Goal: Task Accomplishment & Management: Complete application form

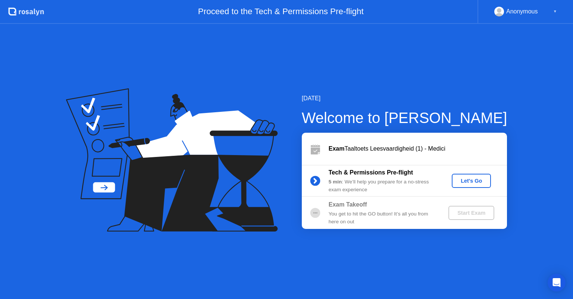
click at [471, 178] on div "Let's Go" at bounding box center [471, 181] width 33 height 6
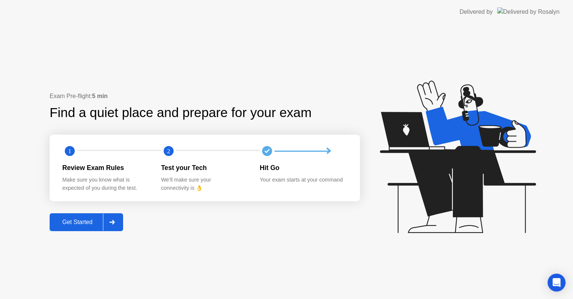
drag, startPoint x: 58, startPoint y: 222, endPoint x: 65, endPoint y: 223, distance: 7.5
click at [65, 223] on div "Get Started" at bounding box center [77, 222] width 51 height 7
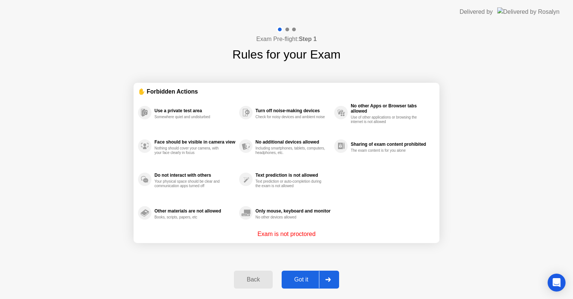
click at [304, 275] on button "Got it" at bounding box center [310, 280] width 57 height 18
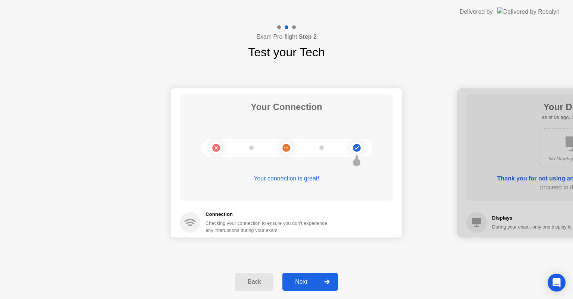
click at [315, 279] on div "Next" at bounding box center [301, 282] width 33 height 7
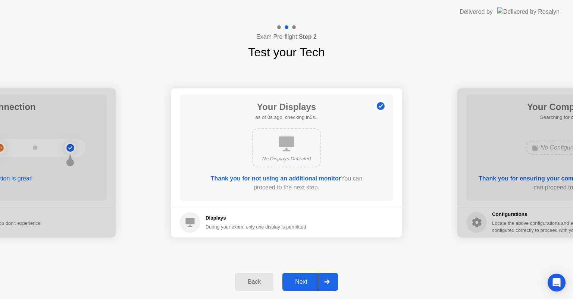
click at [315, 279] on div "Next" at bounding box center [301, 282] width 33 height 7
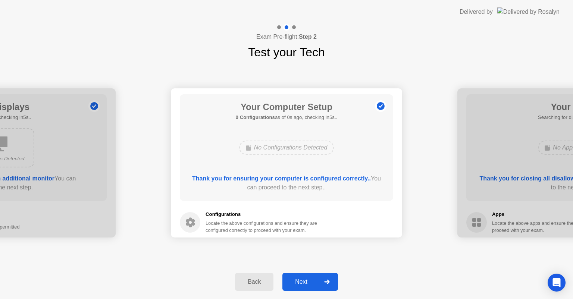
click at [315, 279] on div "Next" at bounding box center [301, 282] width 33 height 7
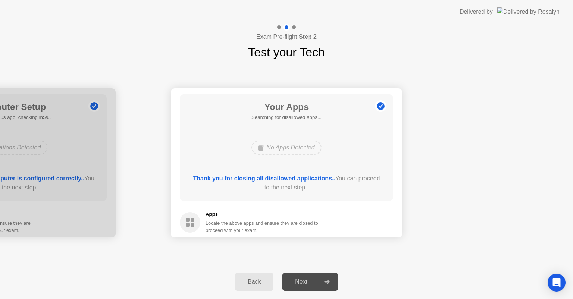
click at [315, 279] on div "Next" at bounding box center [301, 282] width 33 height 7
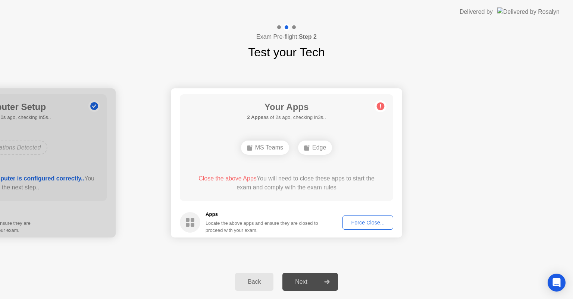
click at [371, 221] on div "Force Close..." at bounding box center [368, 223] width 46 height 6
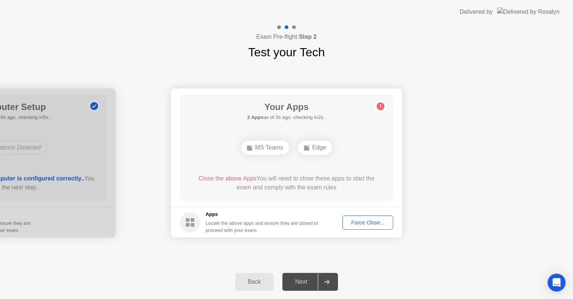
click at [367, 223] on div "Force Close..." at bounding box center [368, 223] width 46 height 6
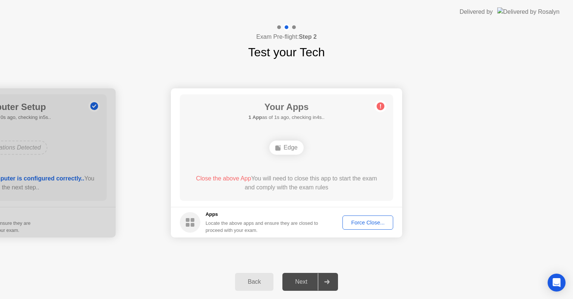
click at [361, 224] on div "Force Close..." at bounding box center [368, 223] width 46 height 6
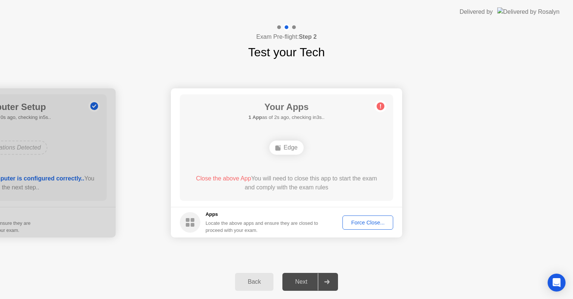
click at [366, 223] on div "Force Close..." at bounding box center [368, 223] width 46 height 6
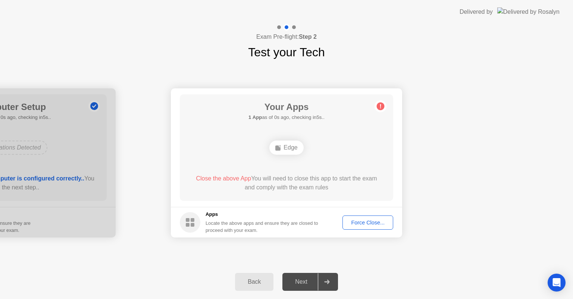
click at [257, 284] on div "Back" at bounding box center [254, 282] width 34 height 7
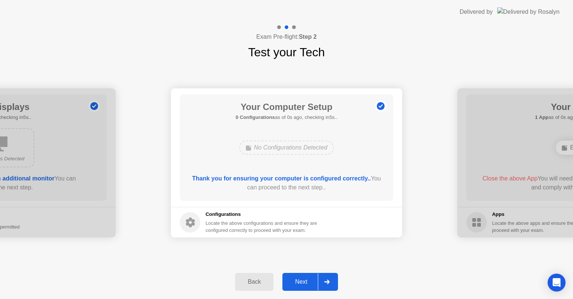
click at [315, 277] on button "Next" at bounding box center [311, 282] width 56 height 18
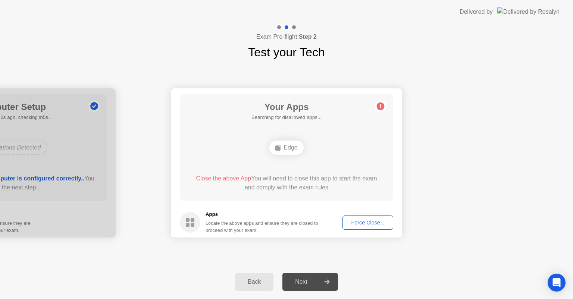
click at [314, 279] on div "Next" at bounding box center [301, 282] width 33 height 7
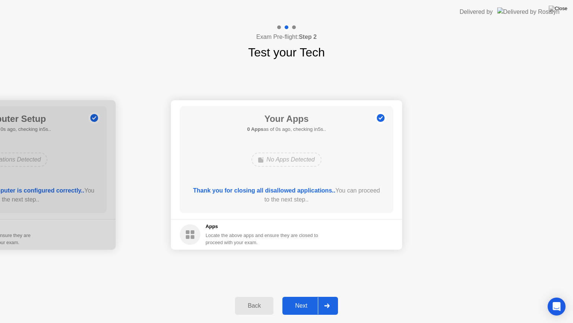
click at [299, 299] on div "Next" at bounding box center [301, 305] width 33 height 7
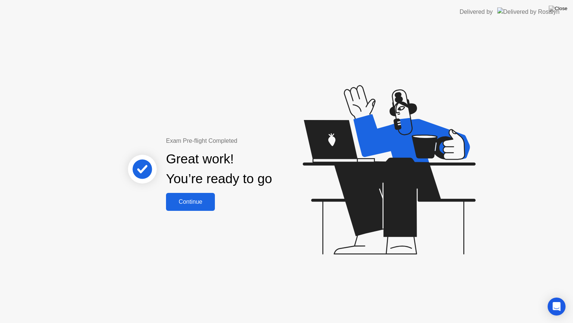
click at [193, 195] on button "Continue" at bounding box center [190, 202] width 49 height 18
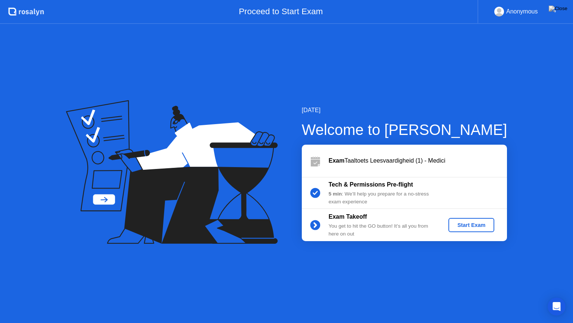
click at [471, 222] on div "Start Exam" at bounding box center [472, 225] width 40 height 6
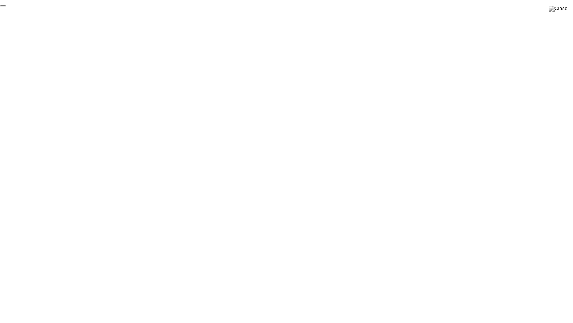
click div "End Proctoring Session"
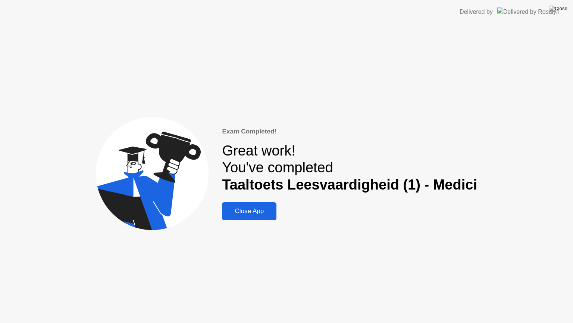
click at [263, 205] on button "Close App" at bounding box center [249, 211] width 55 height 18
